Goal: Task Accomplishment & Management: Use online tool/utility

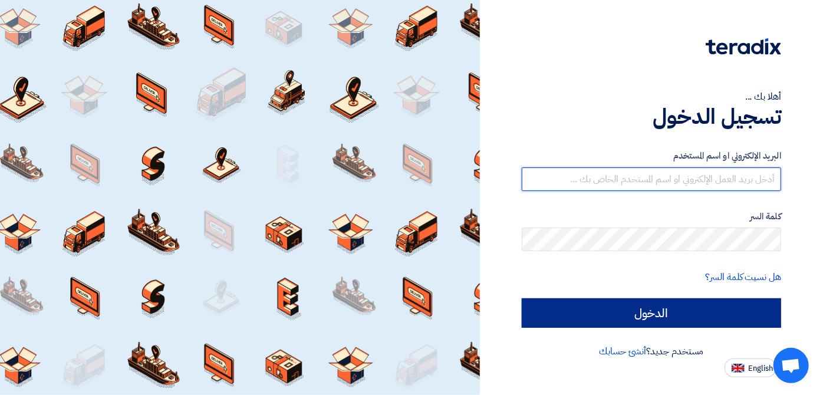
type input "[EMAIL_ADDRESS][DOMAIN_NAME]"
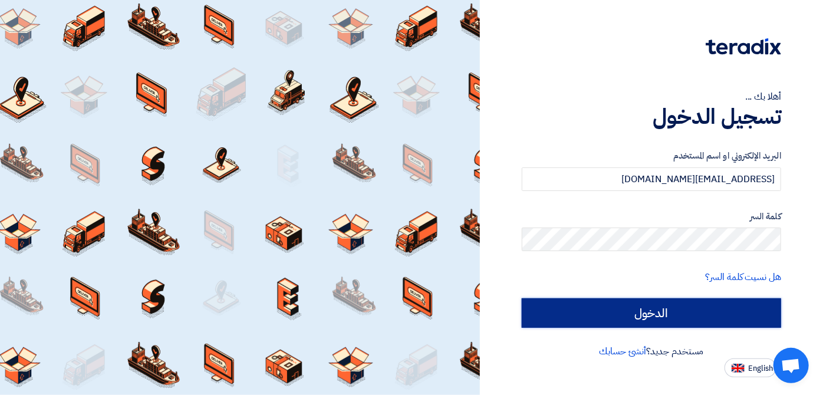
click at [675, 312] on input "الدخول" at bounding box center [651, 312] width 259 height 29
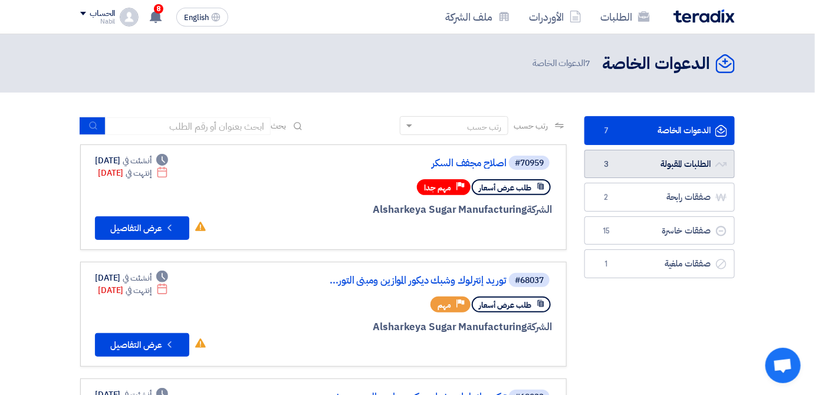
click at [671, 165] on link "الطلبات المقبولة الطلبات المقبولة 3" at bounding box center [659, 164] width 150 height 29
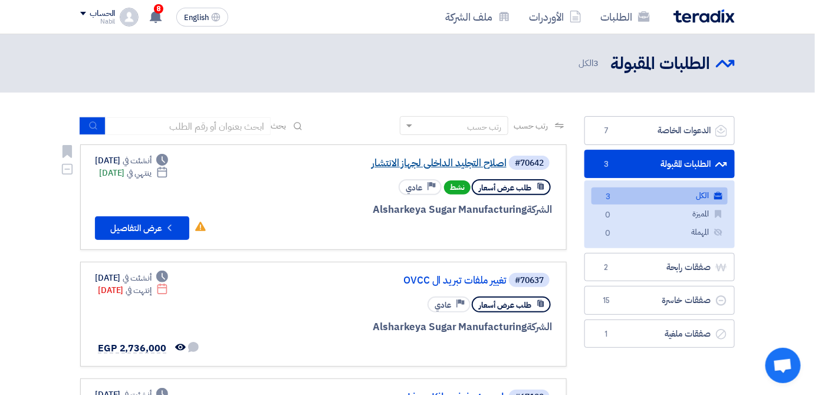
click at [446, 160] on link "اصلاح التجليد الداخلى لجهاز الانتشار" at bounding box center [389, 163] width 236 height 11
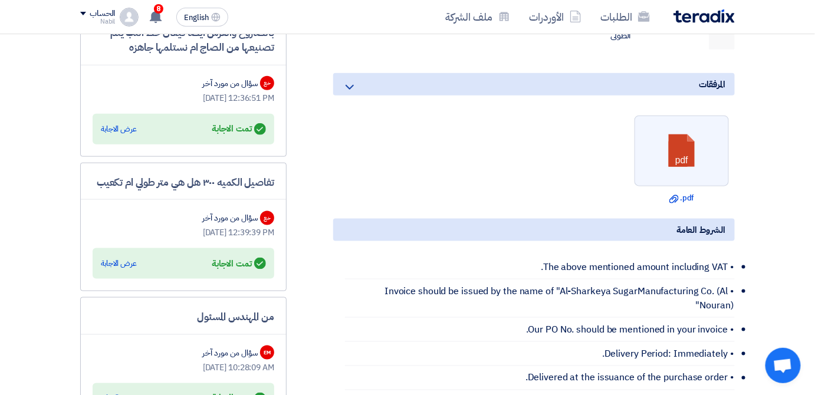
scroll to position [385, 0]
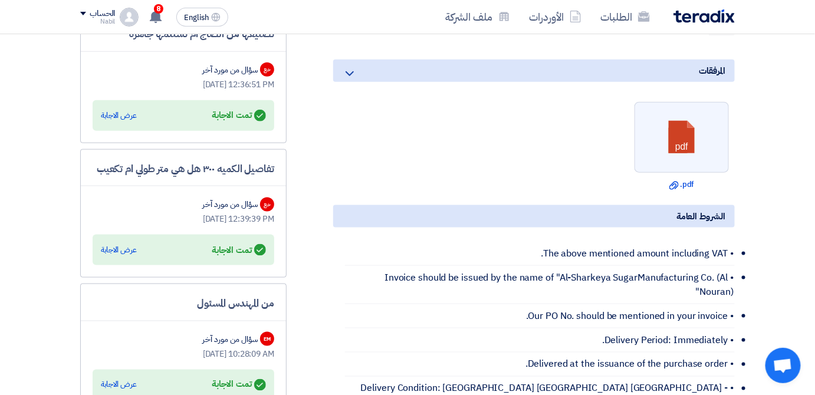
click at [223, 258] on div "Answered تمت الاجابة" at bounding box center [239, 250] width 54 height 17
click at [107, 256] on div "عرض الاجابة" at bounding box center [119, 250] width 36 height 12
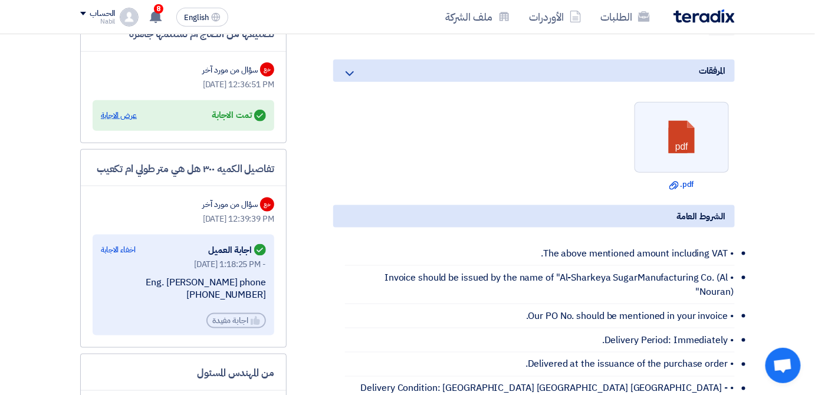
click at [117, 121] on div "عرض الاجابة" at bounding box center [119, 116] width 36 height 12
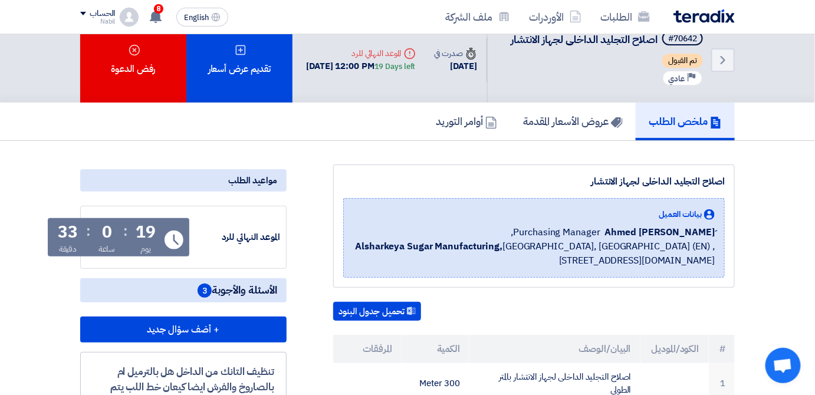
scroll to position [0, 0]
